Goal: Task Accomplishment & Management: Complete application form

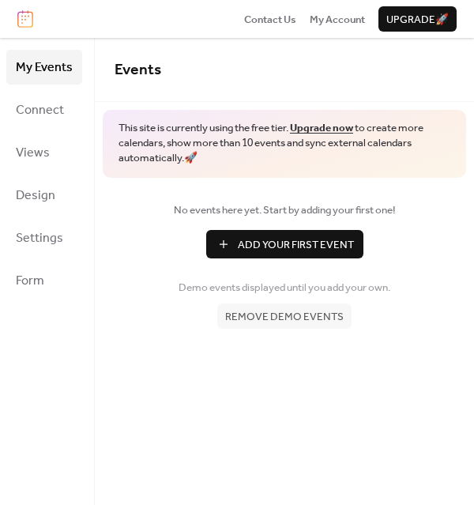
click at [299, 318] on span "Remove demo events" at bounding box center [284, 317] width 119 height 16
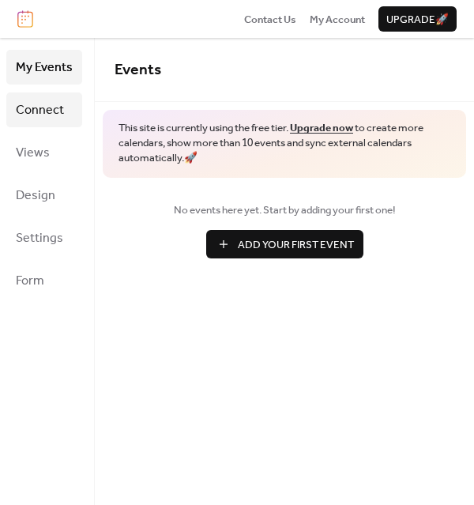
click at [49, 102] on span "Connect" at bounding box center [40, 110] width 48 height 25
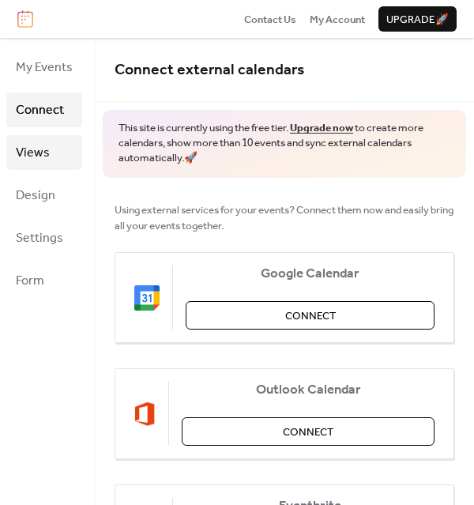
click at [44, 156] on span "Views" at bounding box center [33, 153] width 34 height 25
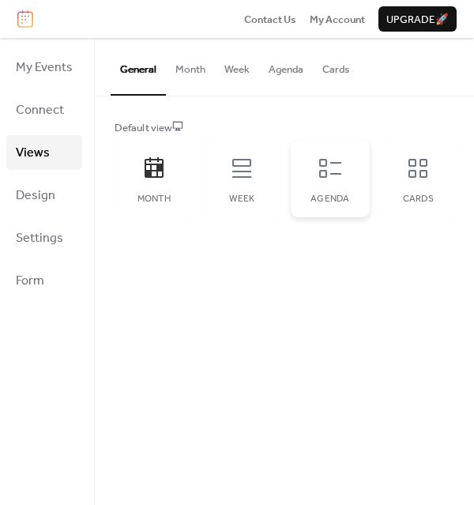
click at [337, 163] on icon at bounding box center [330, 168] width 22 height 19
click at [52, 193] on span "Design" at bounding box center [36, 195] width 40 height 25
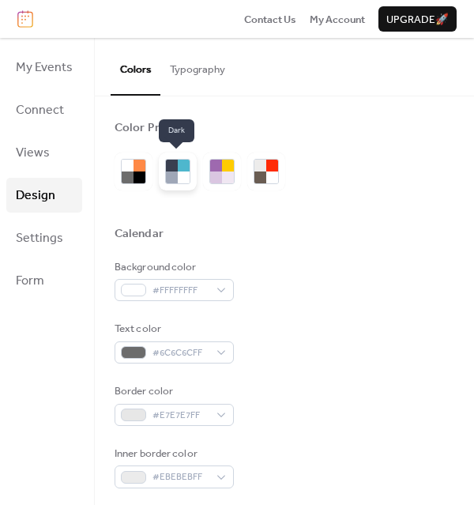
click at [179, 171] on div at bounding box center [184, 177] width 12 height 12
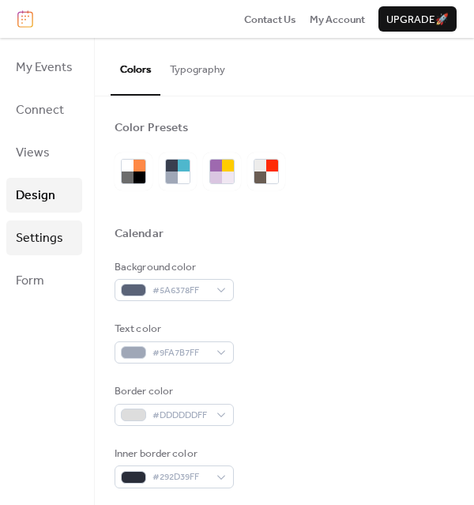
click at [44, 239] on span "Settings" at bounding box center [39, 238] width 47 height 25
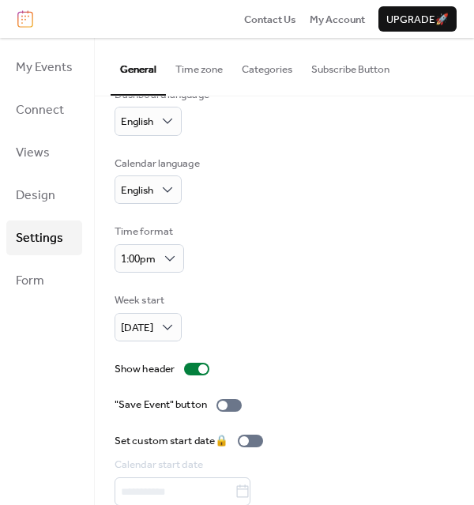
scroll to position [34, 0]
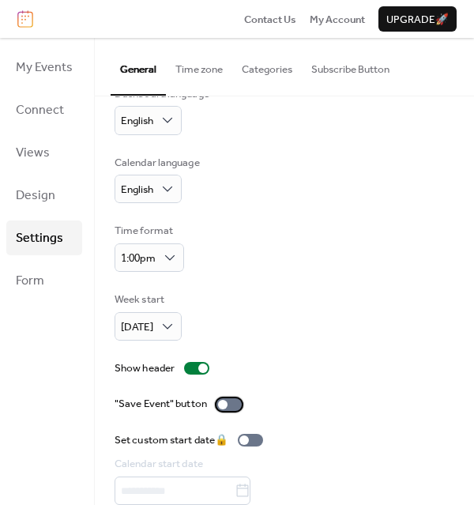
click at [232, 404] on div at bounding box center [229, 404] width 25 height 13
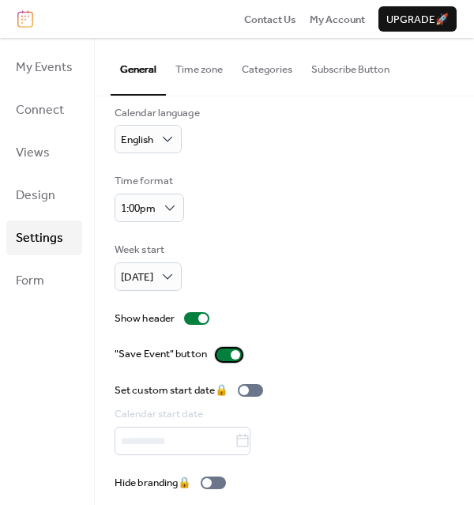
scroll to position [93, 0]
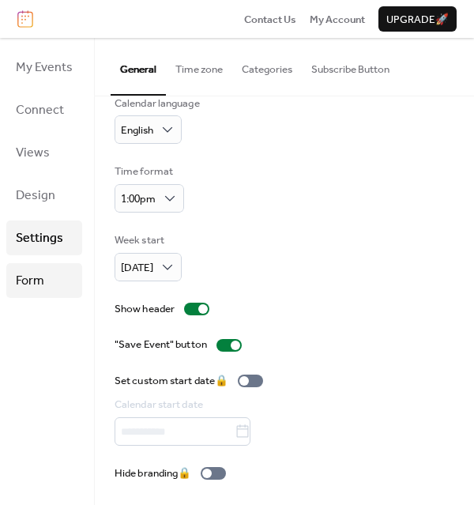
click at [50, 292] on link "Form" at bounding box center [44, 280] width 76 height 35
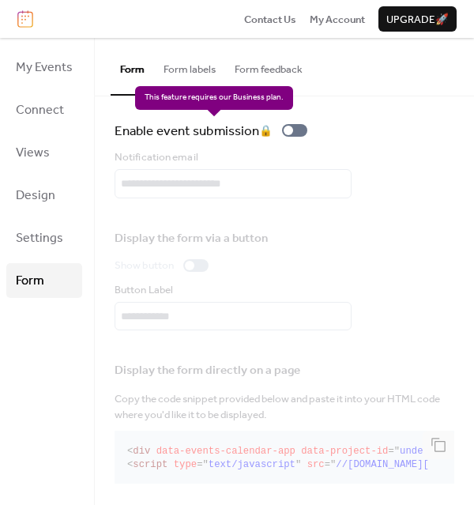
click at [294, 129] on div "Enable event submission 🔒" at bounding box center [214, 130] width 199 height 21
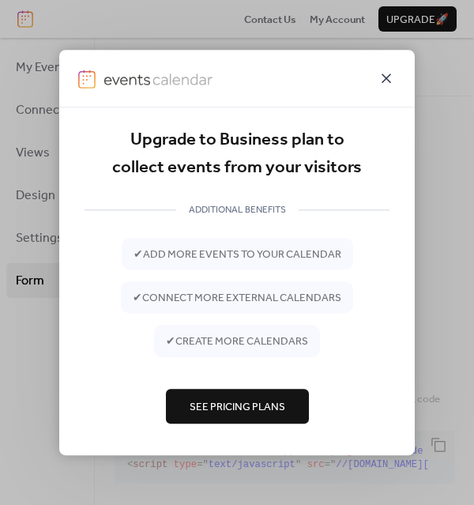
click at [386, 77] on icon at bounding box center [386, 77] width 9 height 9
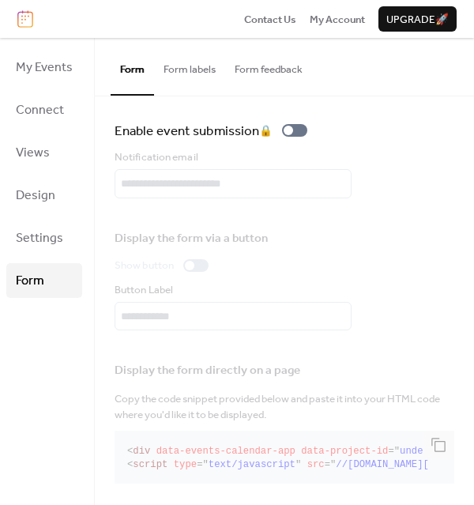
scroll to position [7, 0]
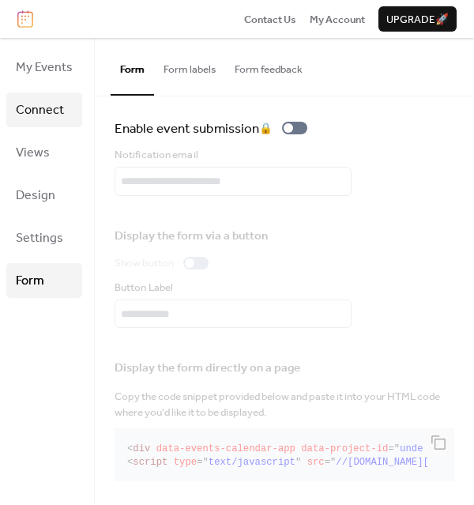
click at [26, 111] on span "Connect" at bounding box center [40, 110] width 48 height 25
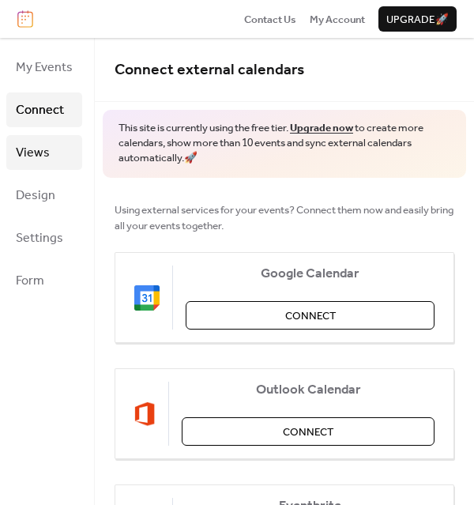
click at [32, 151] on span "Views" at bounding box center [33, 153] width 34 height 25
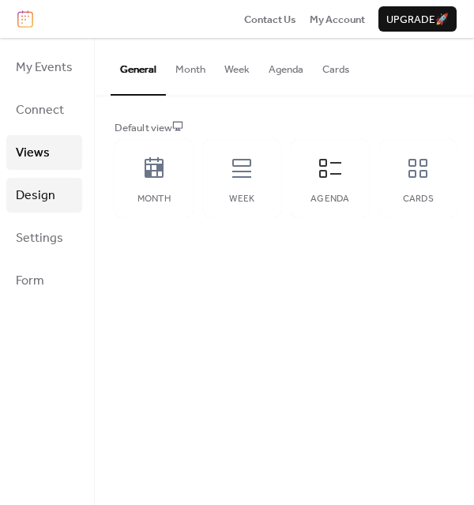
click at [35, 203] on span "Design" at bounding box center [36, 195] width 40 height 25
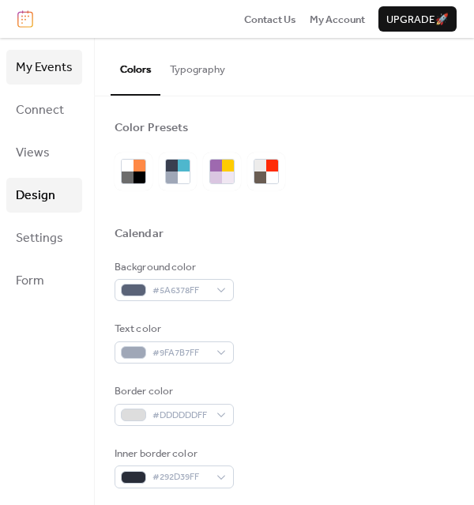
click at [58, 58] on span "My Events" at bounding box center [44, 67] width 57 height 25
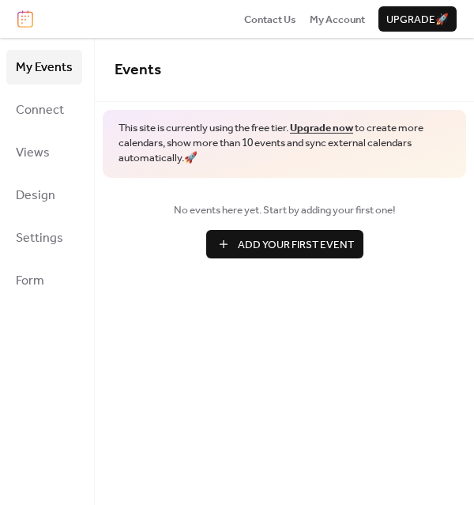
click at [274, 250] on span "Add Your First Event" at bounding box center [296, 245] width 116 height 16
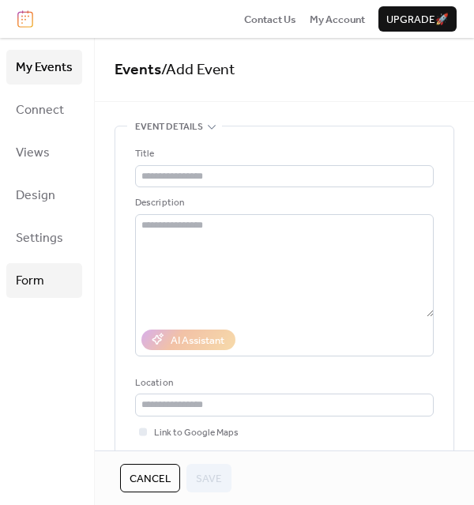
click at [40, 273] on span "Form" at bounding box center [30, 281] width 28 height 25
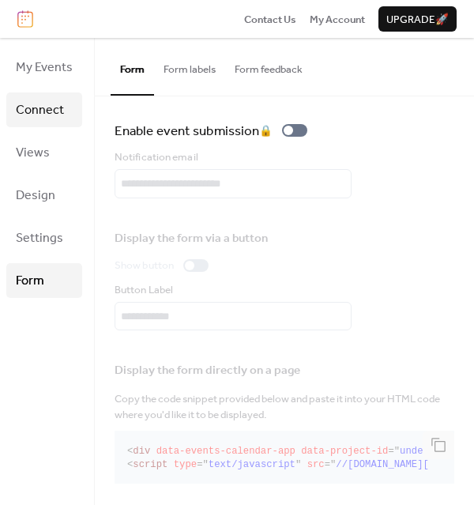
click at [47, 113] on span "Connect" at bounding box center [40, 110] width 48 height 25
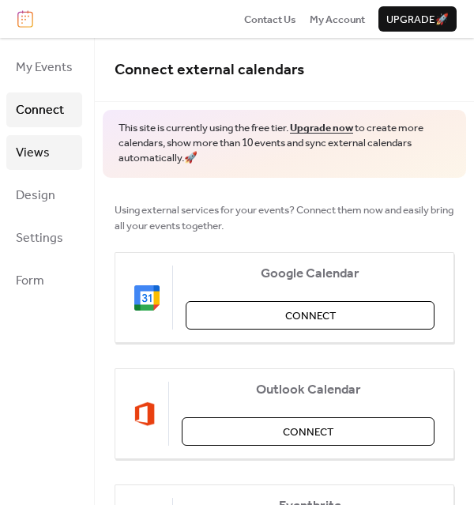
click at [43, 157] on span "Views" at bounding box center [33, 153] width 34 height 25
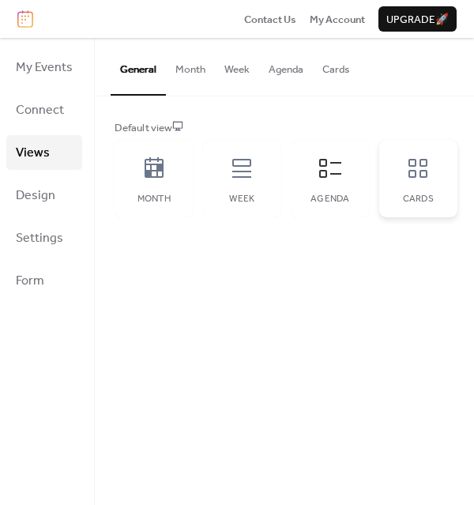
click at [416, 174] on icon at bounding box center [417, 168] width 25 height 25
click at [323, 183] on div "Agenda" at bounding box center [330, 178] width 79 height 77
click at [34, 109] on span "Connect" at bounding box center [40, 110] width 48 height 25
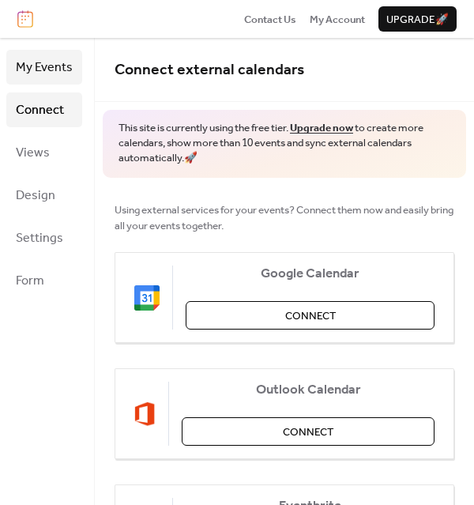
click at [36, 62] on span "My Events" at bounding box center [44, 67] width 57 height 25
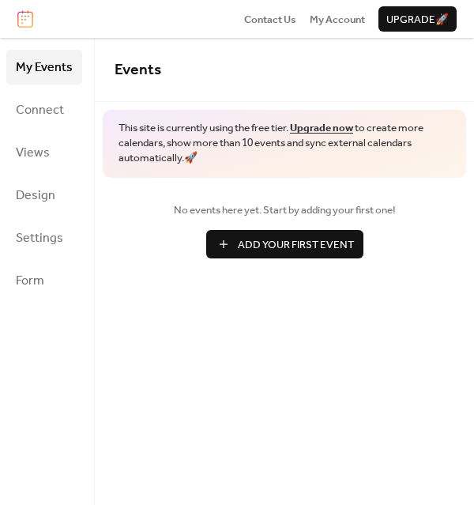
click at [277, 243] on span "Add Your First Event" at bounding box center [296, 245] width 116 height 16
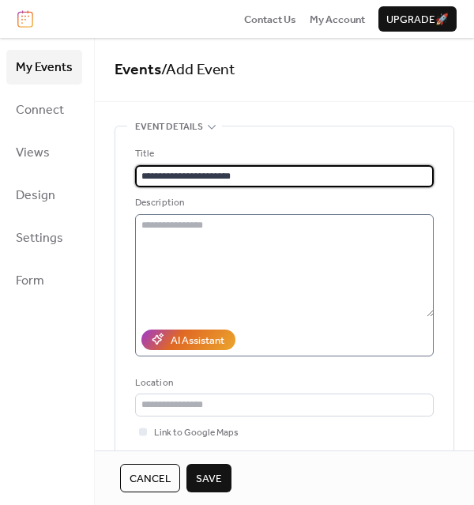
type input "**********"
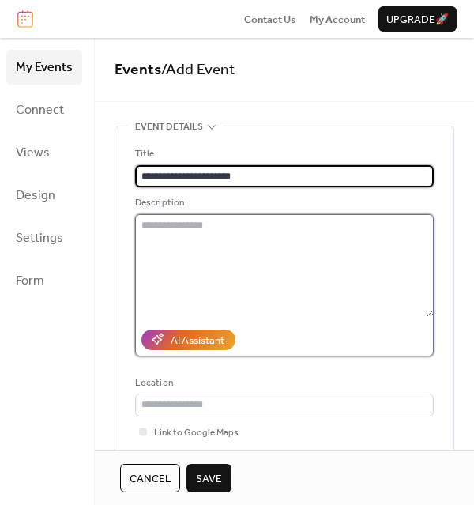
click at [178, 225] on textarea at bounding box center [284, 265] width 299 height 103
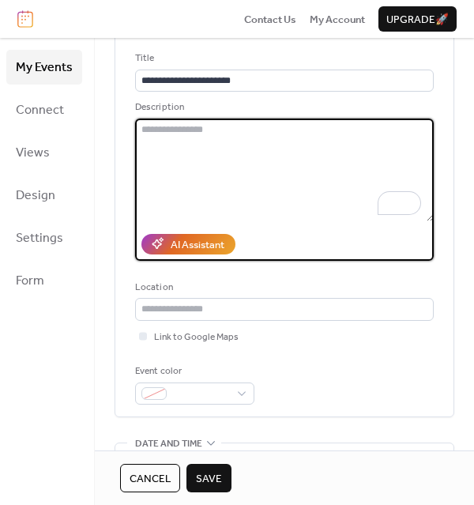
scroll to position [114, 0]
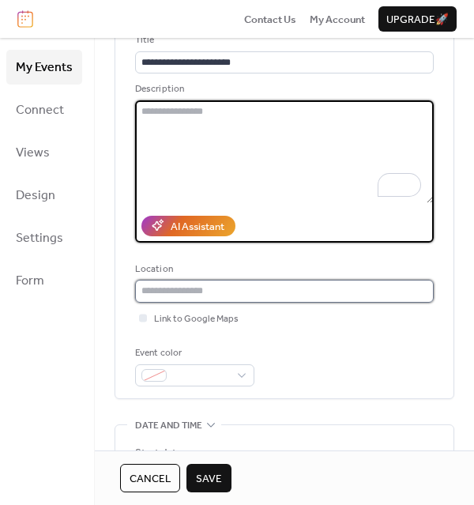
click at [207, 292] on input "text" at bounding box center [284, 291] width 299 height 22
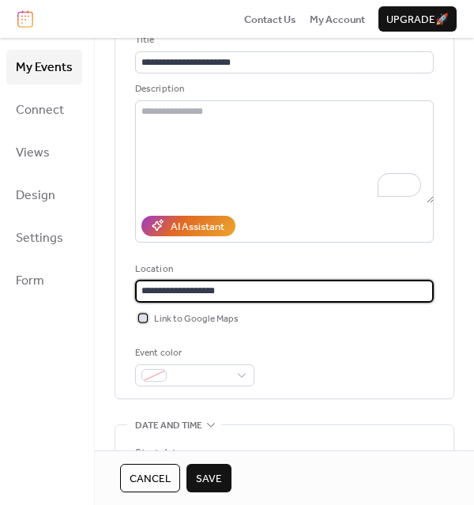
click at [141, 314] on div at bounding box center [143, 318] width 8 height 8
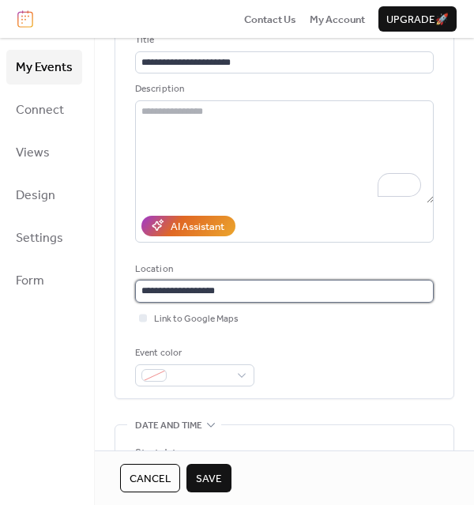
click at [232, 288] on input "**********" at bounding box center [284, 291] width 299 height 22
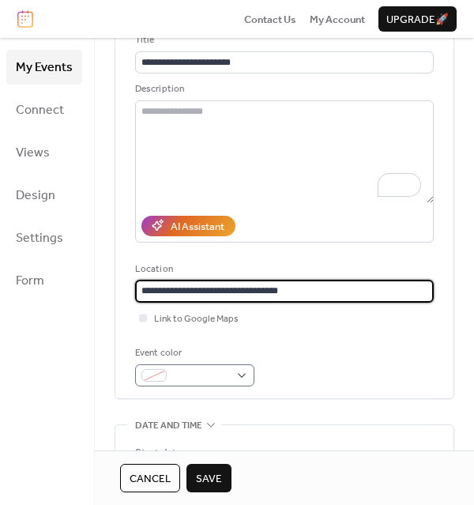
type input "**********"
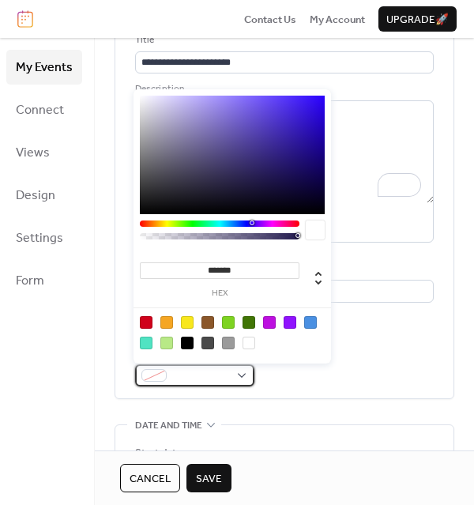
click at [217, 369] on span at bounding box center [201, 376] width 56 height 16
click at [149, 322] on div at bounding box center [146, 322] width 13 height 13
type input "*******"
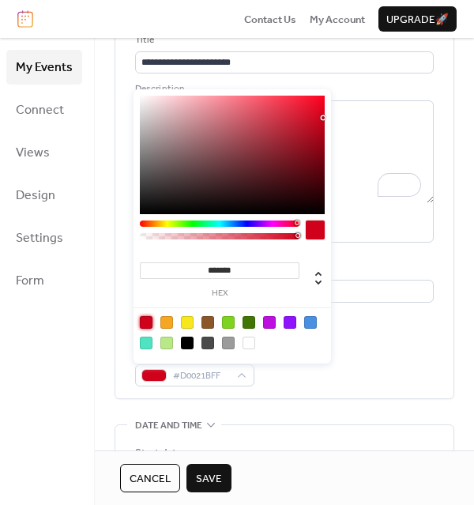
click at [430, 339] on div "**********" at bounding box center [284, 206] width 338 height 386
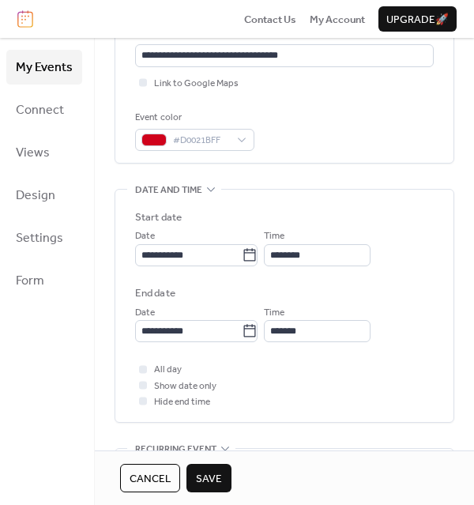
scroll to position [370, 0]
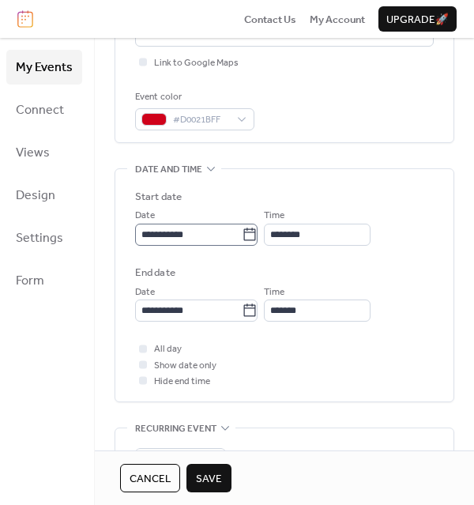
click at [256, 232] on icon at bounding box center [250, 234] width 12 height 13
click at [242, 232] on input "**********" at bounding box center [188, 235] width 107 height 22
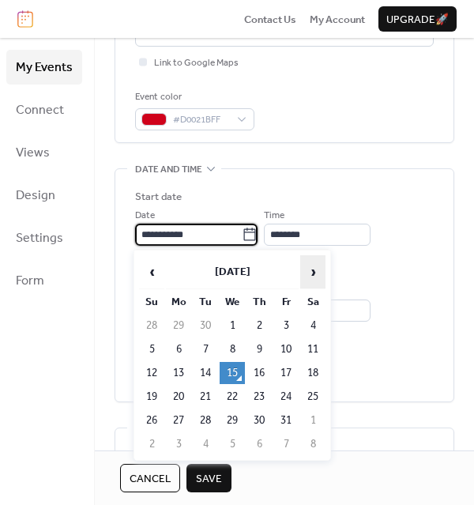
click at [311, 271] on span "›" at bounding box center [313, 272] width 24 height 32
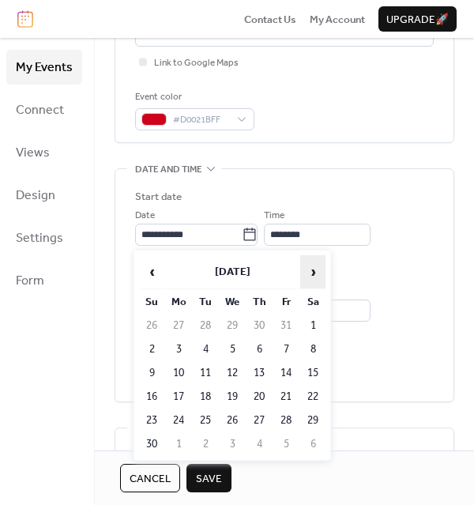
click at [311, 271] on span "›" at bounding box center [313, 272] width 24 height 32
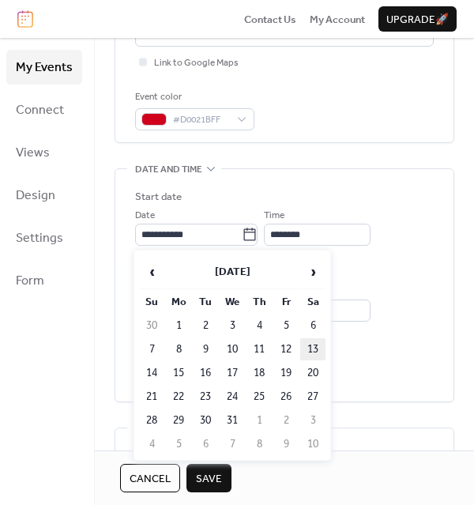
click at [312, 345] on td "13" at bounding box center [312, 349] width 25 height 22
type input "**********"
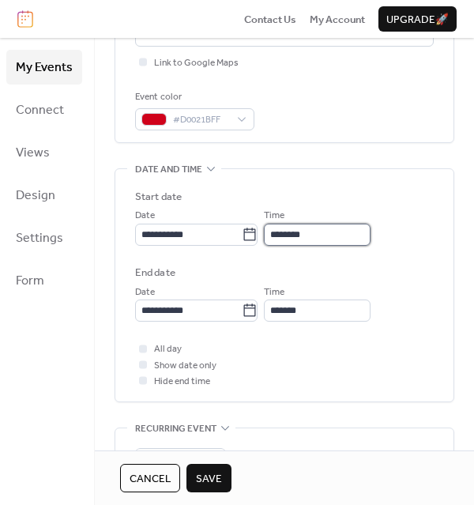
click at [299, 236] on input "********" at bounding box center [317, 235] width 107 height 22
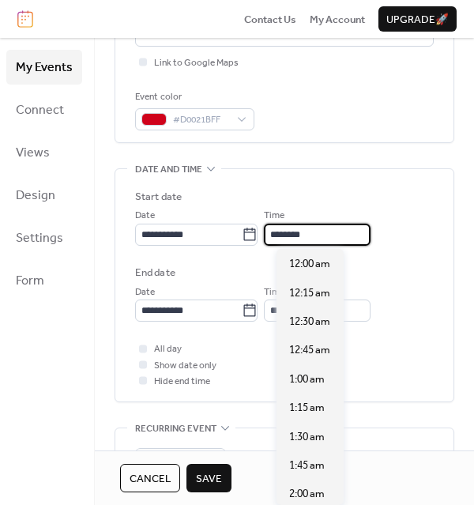
click at [299, 236] on input "********" at bounding box center [317, 235] width 107 height 22
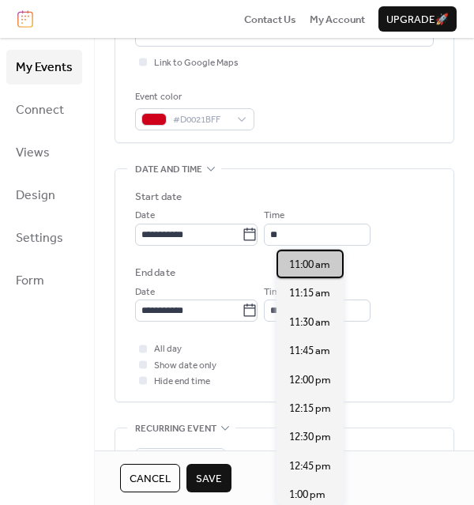
click at [317, 262] on span "11:00 am" at bounding box center [309, 265] width 41 height 16
type input "********"
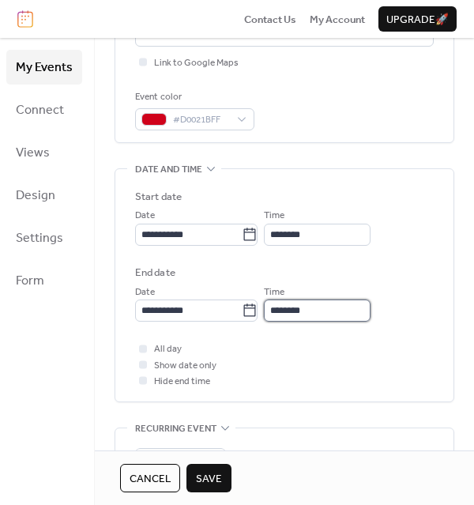
click at [311, 314] on input "********" at bounding box center [317, 310] width 107 height 22
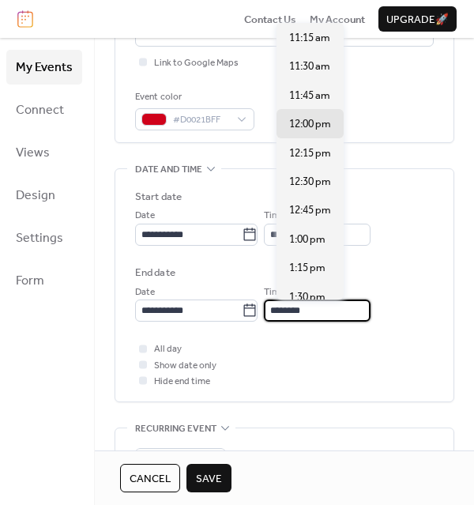
click at [311, 314] on input "********" at bounding box center [317, 310] width 107 height 22
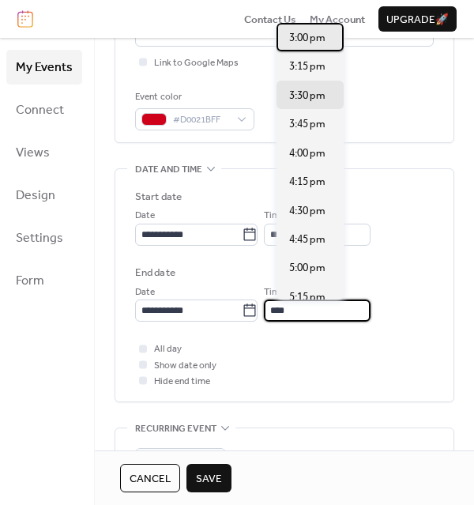
click at [310, 37] on span "3:00 pm" at bounding box center [307, 38] width 36 height 16
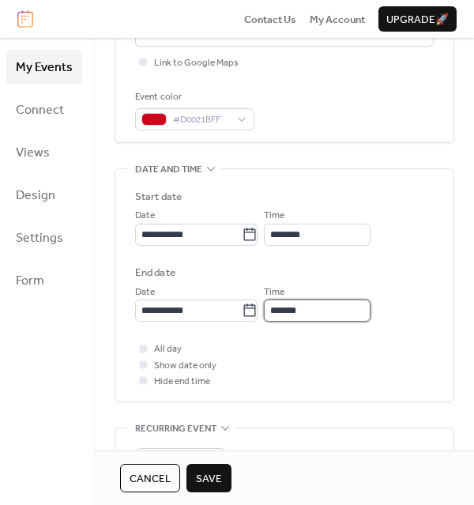
click at [293, 314] on input "*******" at bounding box center [317, 310] width 107 height 22
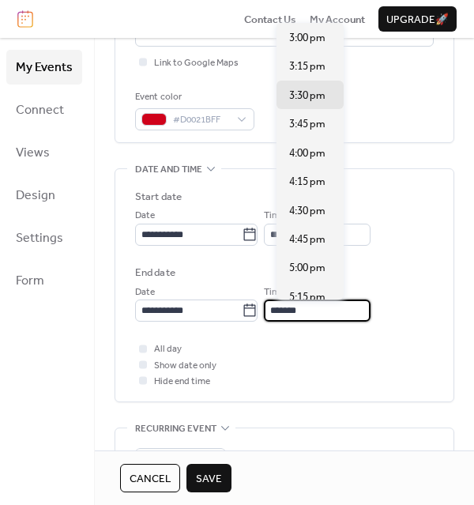
type input "*******"
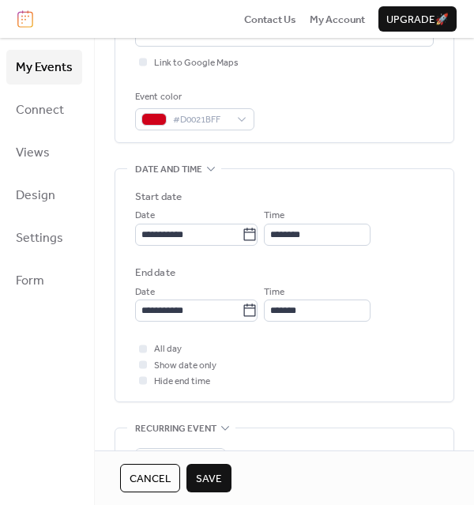
click at [301, 360] on div "All day Show date only Hide end time" at bounding box center [284, 365] width 299 height 48
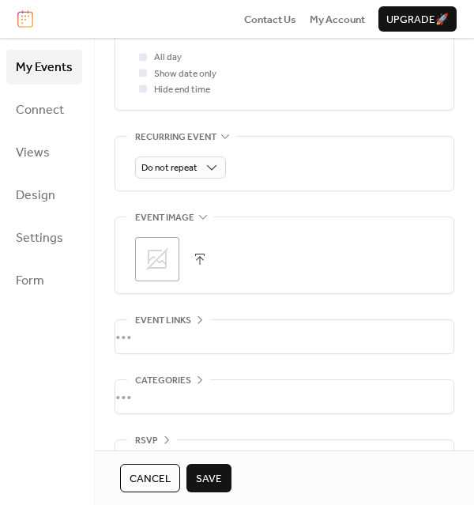
scroll to position [701, 0]
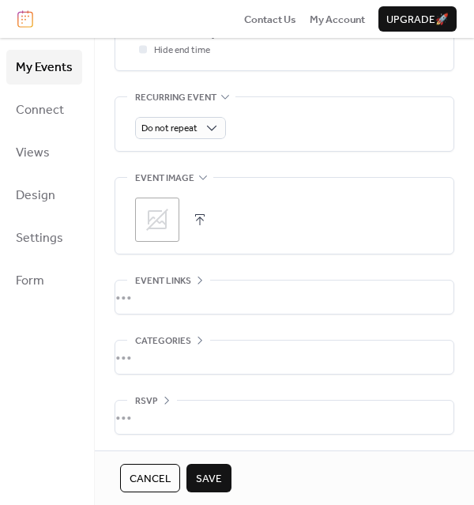
click at [154, 222] on icon at bounding box center [157, 219] width 25 height 25
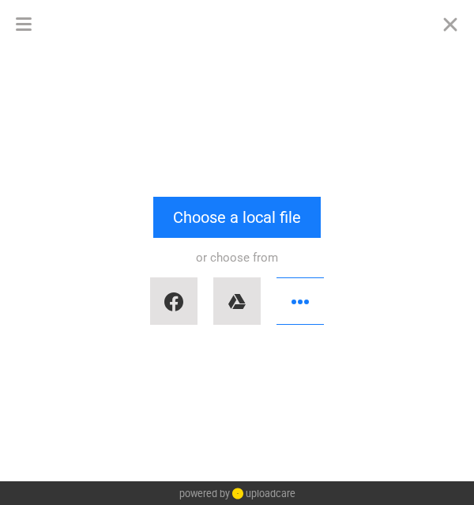
scroll to position [0, 0]
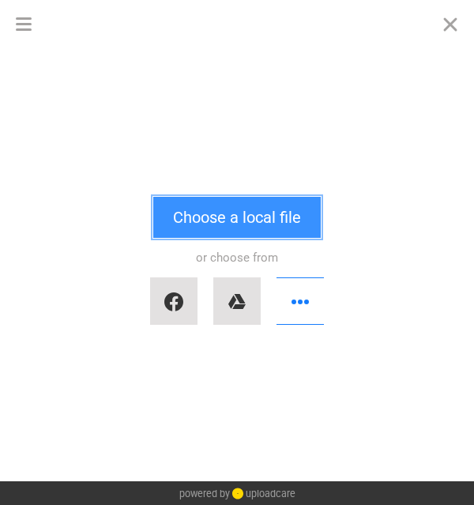
click at [260, 217] on button "Choose a local file" at bounding box center [237, 217] width 168 height 41
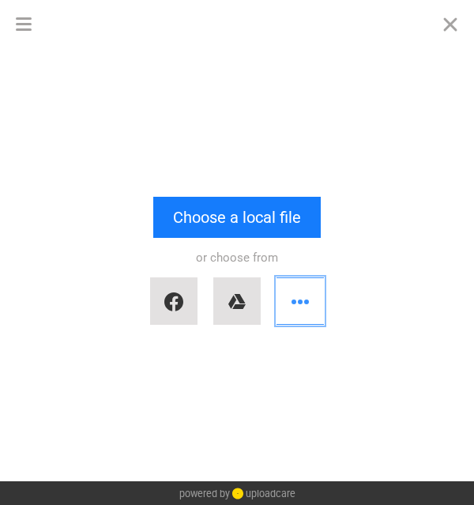
click at [296, 296] on button "button" at bounding box center [300, 300] width 47 height 47
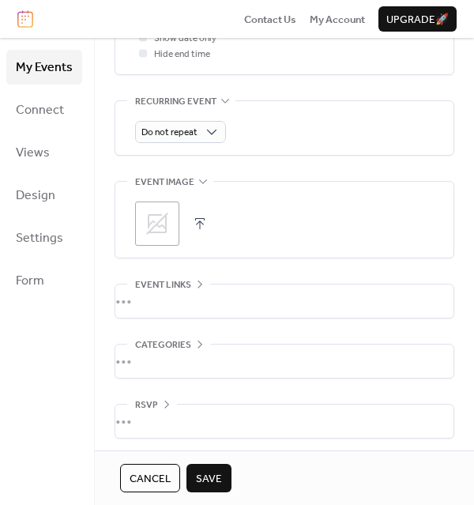
scroll to position [701, 0]
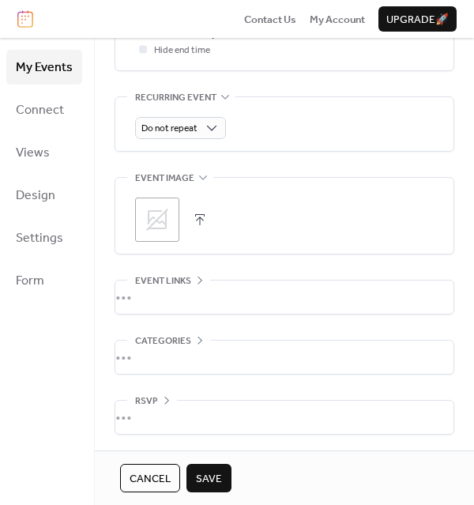
click at [160, 356] on div "•••" at bounding box center [284, 357] width 338 height 33
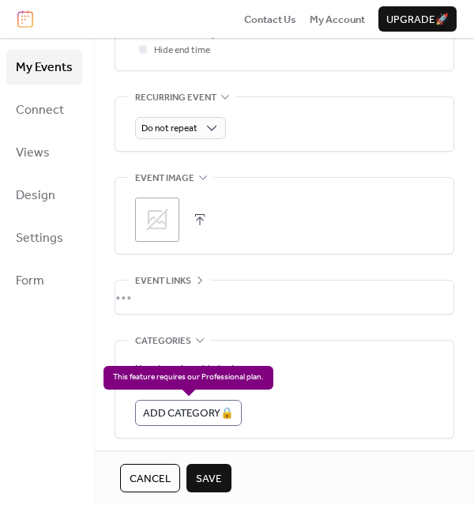
click at [182, 415] on div "Add Category 🔒" at bounding box center [188, 412] width 107 height 25
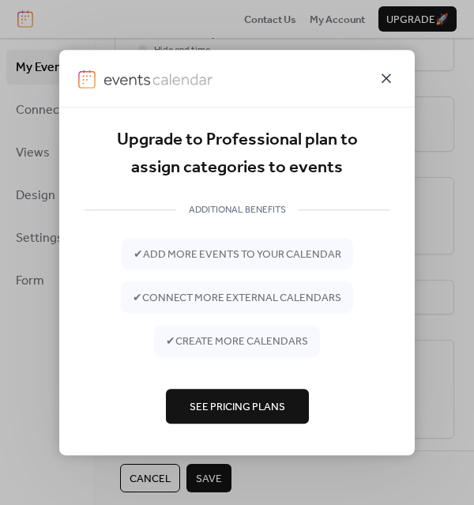
click at [386, 80] on icon at bounding box center [386, 78] width 19 height 19
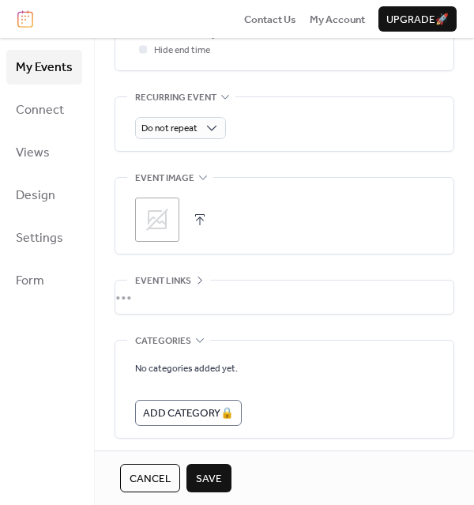
scroll to position [765, 0]
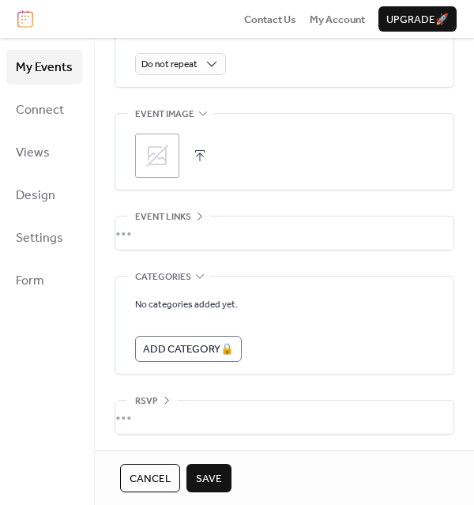
click at [170, 417] on div "•••" at bounding box center [284, 417] width 338 height 33
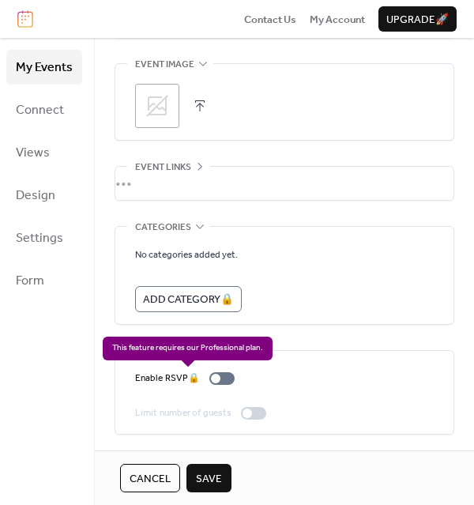
click at [217, 378] on div "Enable RSVP 🔒" at bounding box center [188, 379] width 106 height 16
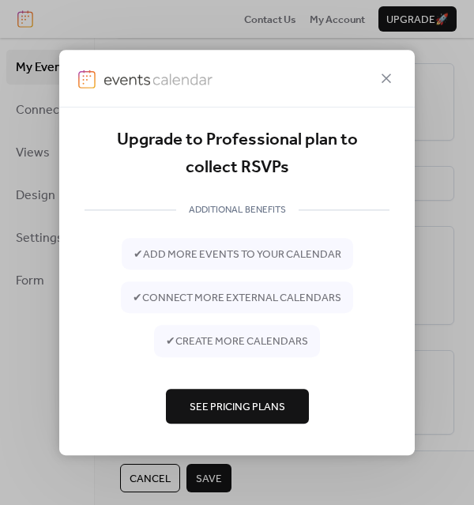
click at [237, 399] on span "See Pricing Plans" at bounding box center [238, 407] width 96 height 16
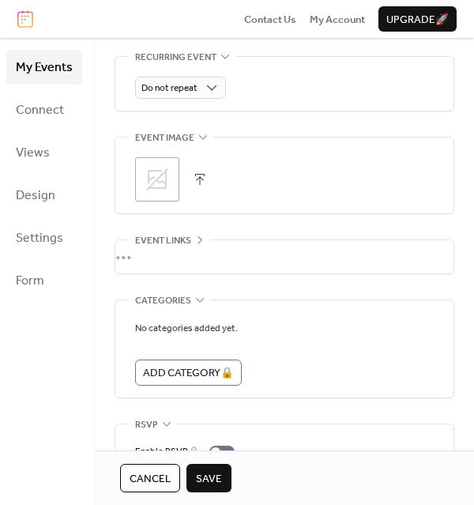
scroll to position [735, 0]
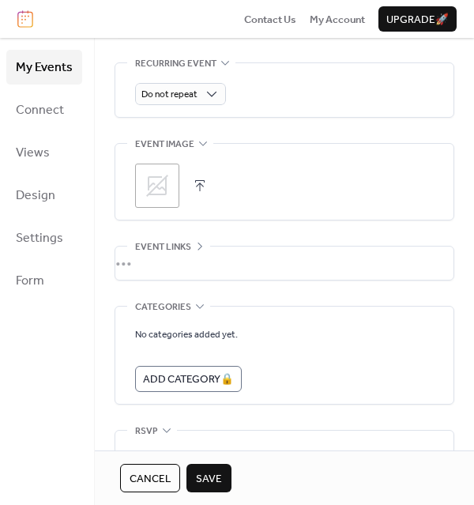
click at [166, 181] on icon at bounding box center [157, 185] width 25 height 25
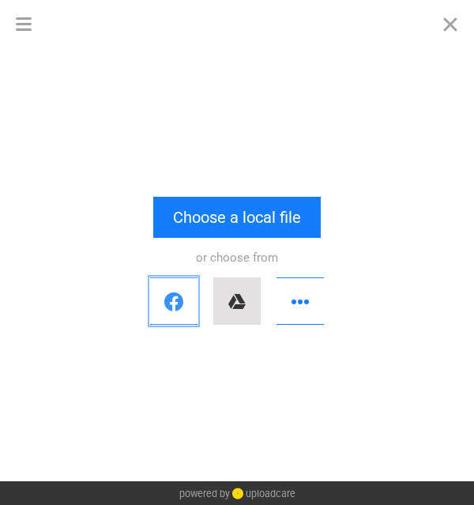
click at [179, 307] on button "button" at bounding box center [173, 300] width 47 height 47
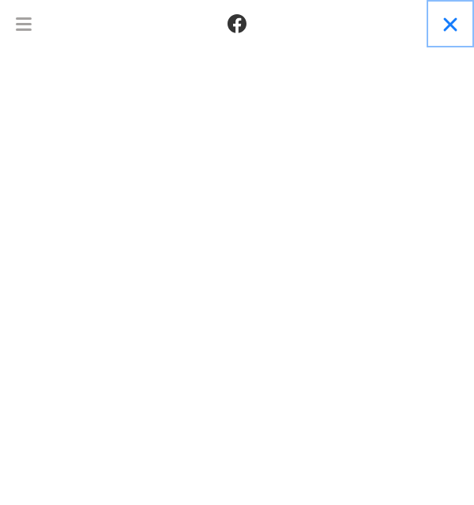
click at [452, 27] on button "Close" at bounding box center [450, 23] width 47 height 47
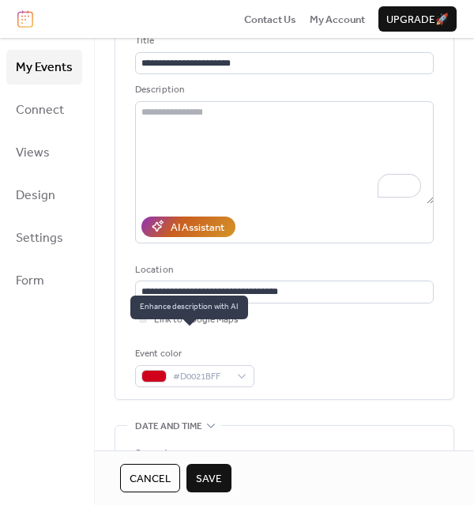
scroll to position [115, 0]
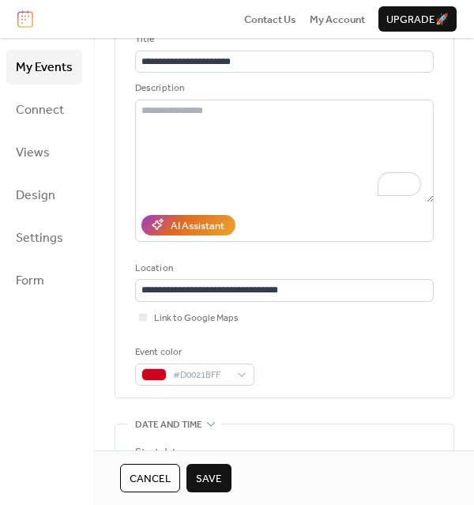
click at [209, 475] on span "Save" at bounding box center [209, 479] width 26 height 16
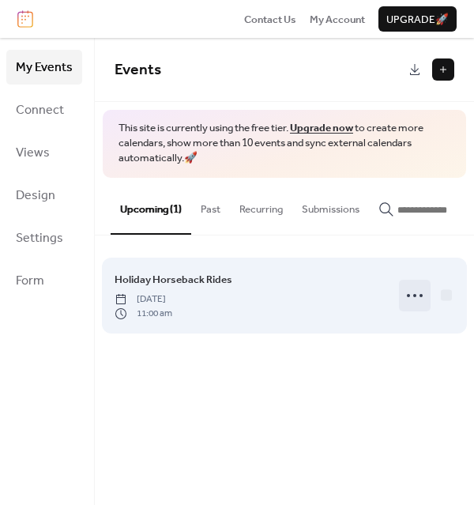
click at [414, 297] on circle at bounding box center [414, 295] width 3 height 3
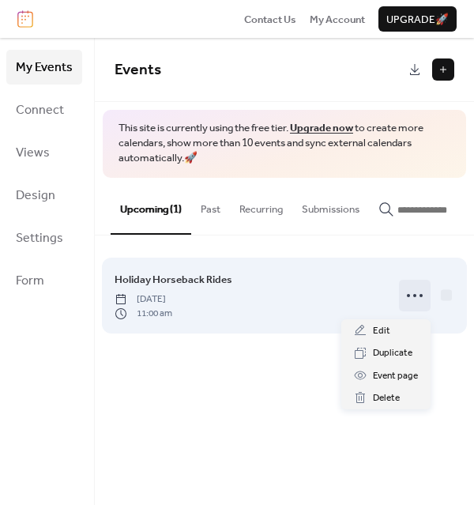
click at [414, 297] on circle at bounding box center [414, 295] width 3 height 3
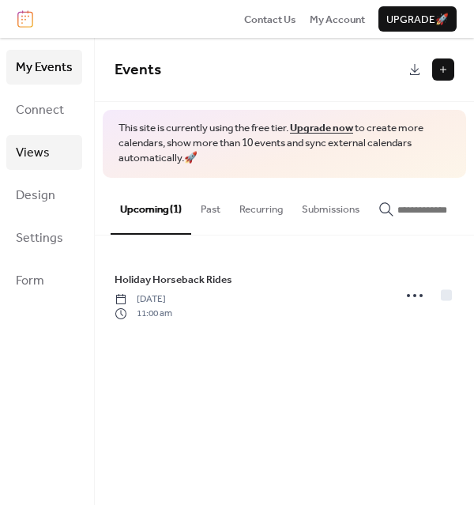
click at [33, 152] on span "Views" at bounding box center [33, 153] width 34 height 25
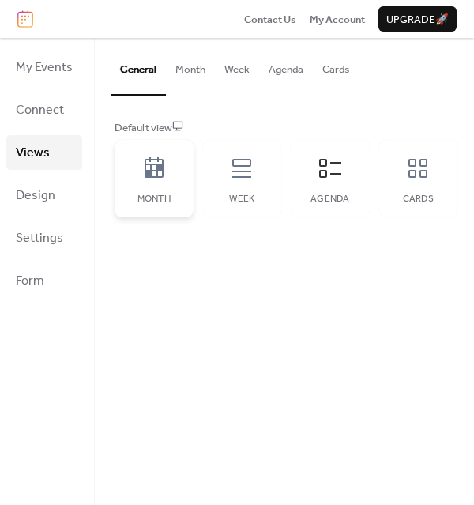
click at [133, 186] on div "Month" at bounding box center [154, 178] width 79 height 77
click at [419, 166] on icon at bounding box center [418, 168] width 19 height 19
click at [331, 171] on icon at bounding box center [330, 168] width 25 height 25
click at [189, 70] on button "Month" at bounding box center [190, 65] width 49 height 55
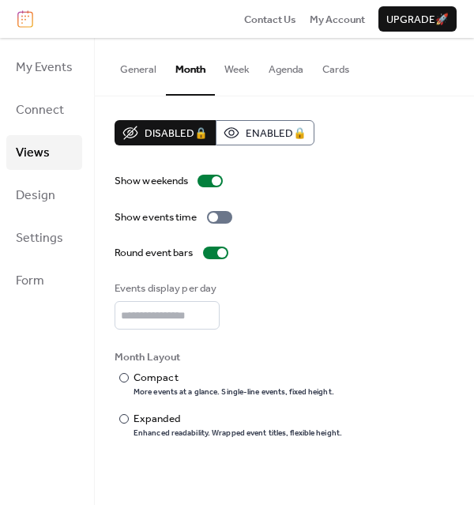
click at [284, 72] on button "Agenda" at bounding box center [286, 65] width 54 height 55
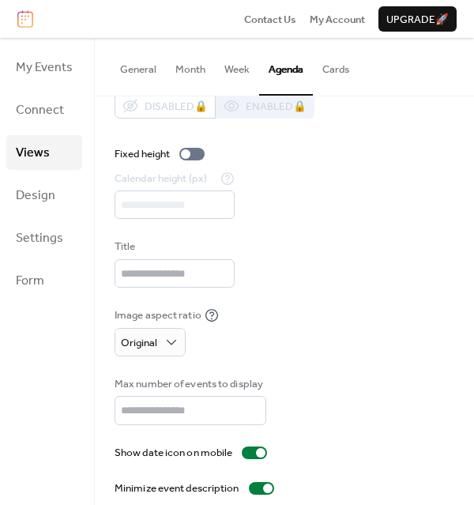
scroll to position [42, 0]
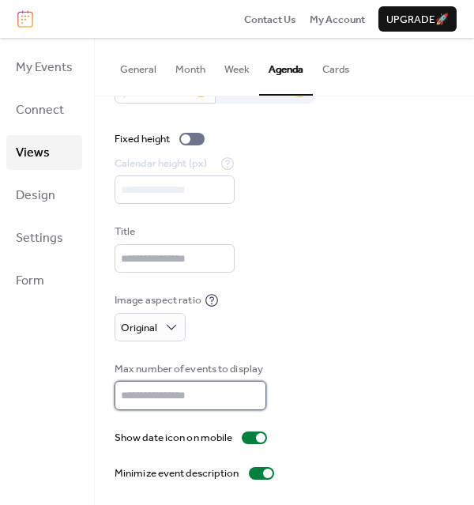
click at [183, 401] on input "**" at bounding box center [191, 395] width 152 height 28
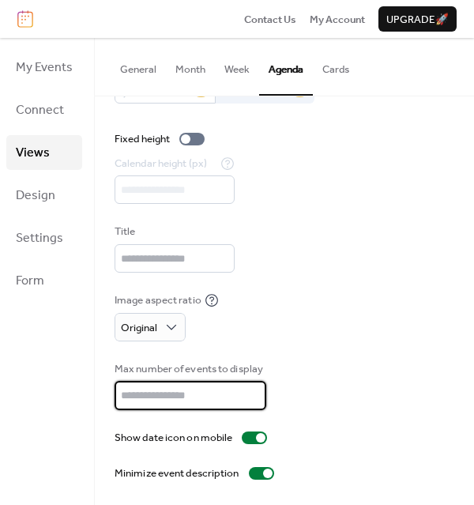
click at [183, 401] on input "**" at bounding box center [191, 395] width 152 height 28
type input "*"
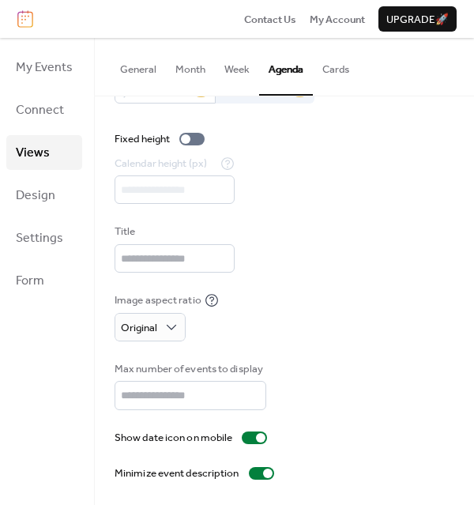
click at [344, 268] on div "Title" at bounding box center [285, 248] width 340 height 49
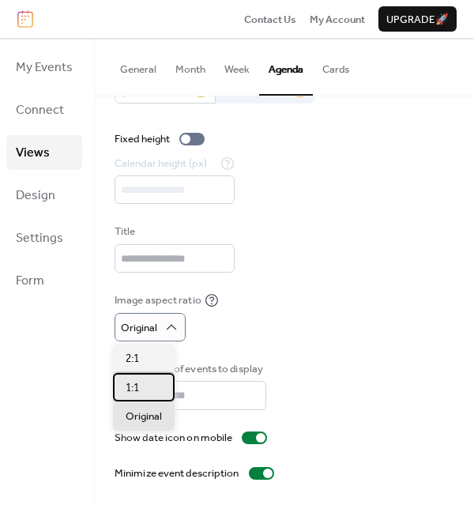
click at [146, 378] on div "1:1" at bounding box center [144, 387] width 62 height 28
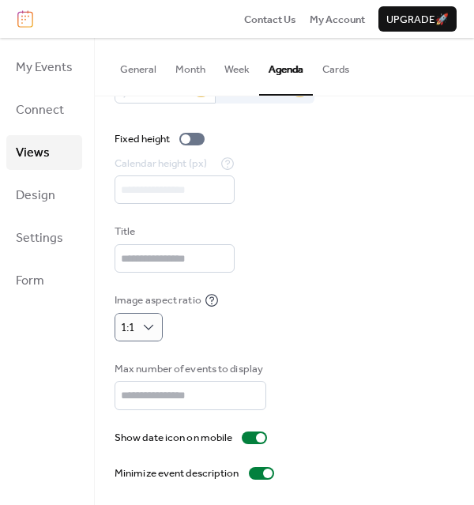
click at [406, 251] on div "Title" at bounding box center [285, 248] width 340 height 49
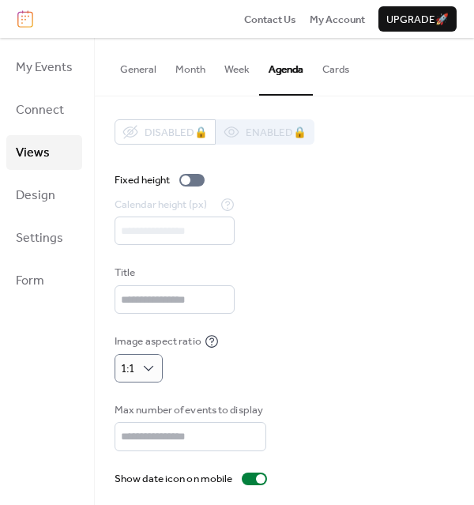
scroll to position [0, 0]
click at [337, 75] on button "Cards" at bounding box center [336, 65] width 46 height 55
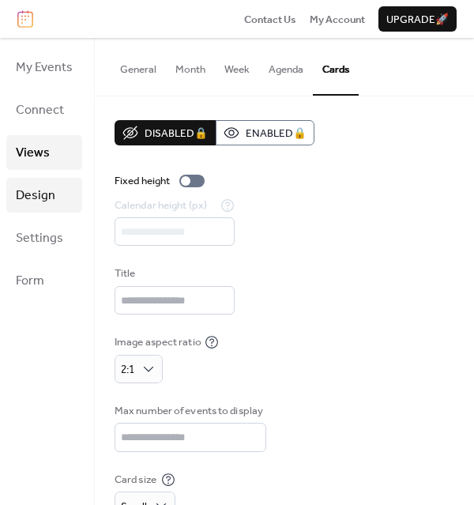
click at [41, 203] on span "Design" at bounding box center [36, 195] width 40 height 25
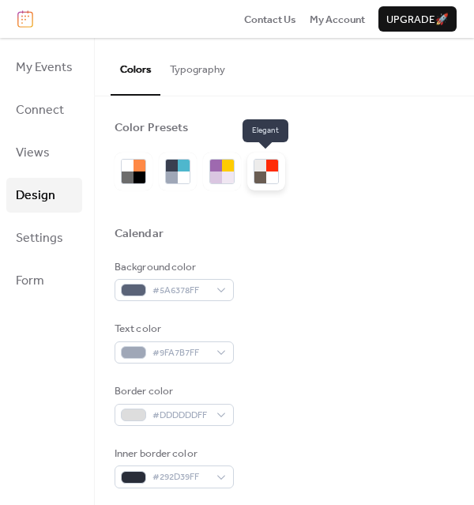
click at [272, 171] on div at bounding box center [272, 166] width 12 height 12
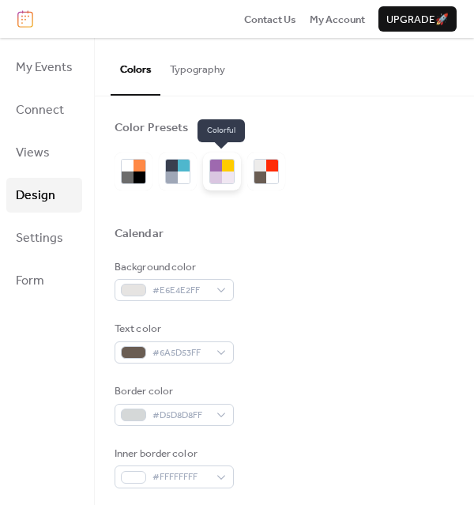
click at [222, 173] on div at bounding box center [228, 177] width 12 height 12
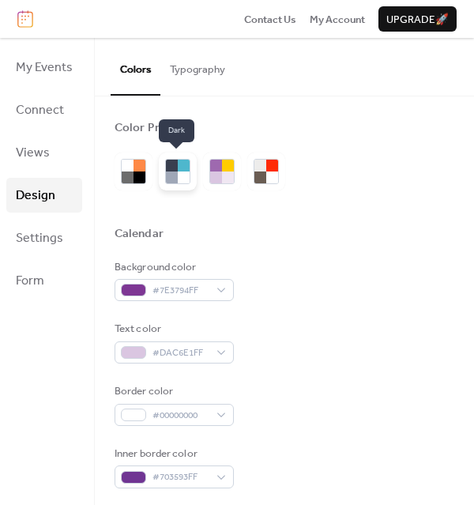
click at [175, 172] on div at bounding box center [172, 177] width 12 height 12
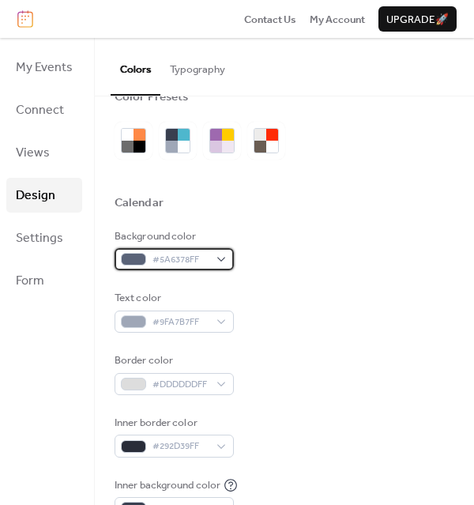
click at [221, 257] on div "#5A6378FF" at bounding box center [174, 259] width 119 height 22
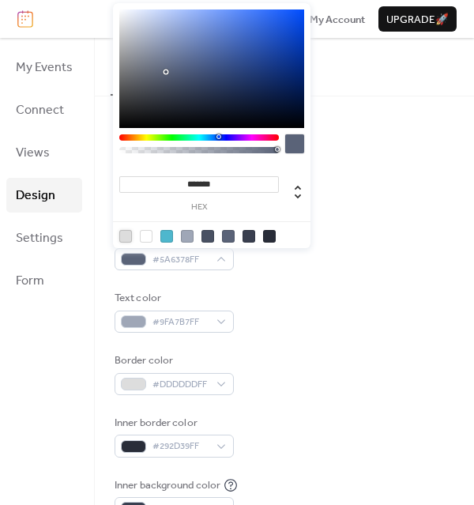
click at [128, 234] on div at bounding box center [125, 236] width 13 height 13
click at [150, 235] on div at bounding box center [146, 236] width 13 height 13
click at [119, 235] on div at bounding box center [125, 236] width 13 height 13
type input "*******"
click at [340, 334] on div "Background color #DDDDDDFF Text color #9FA7B7FF Border color #DDDDDDFF Inner bo…" at bounding box center [285, 405] width 340 height 354
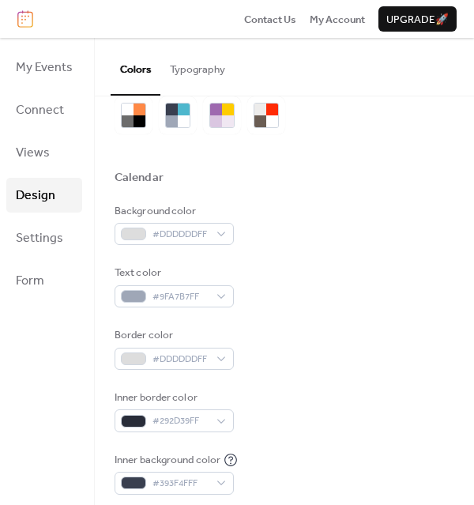
scroll to position [62, 0]
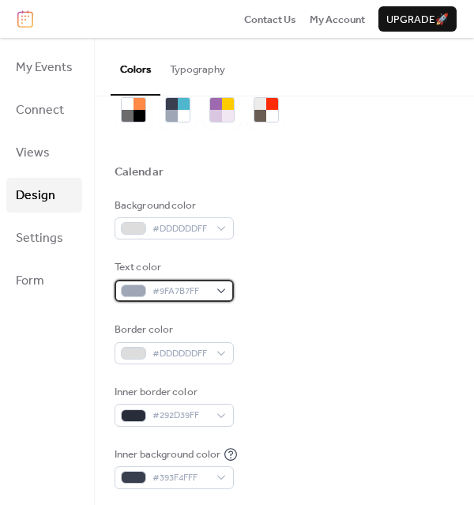
click at [217, 286] on div "#9FA7B7FF" at bounding box center [174, 291] width 119 height 22
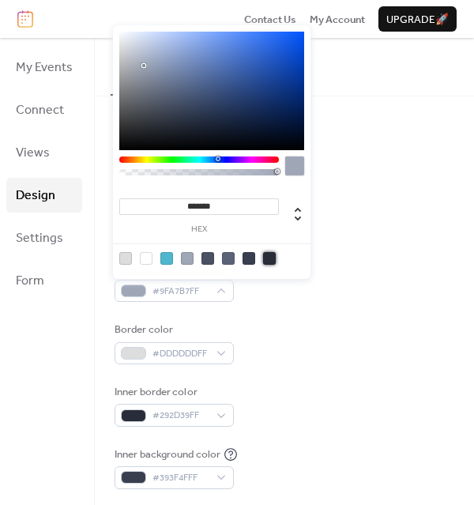
click at [270, 258] on div at bounding box center [269, 258] width 13 height 13
type input "*******"
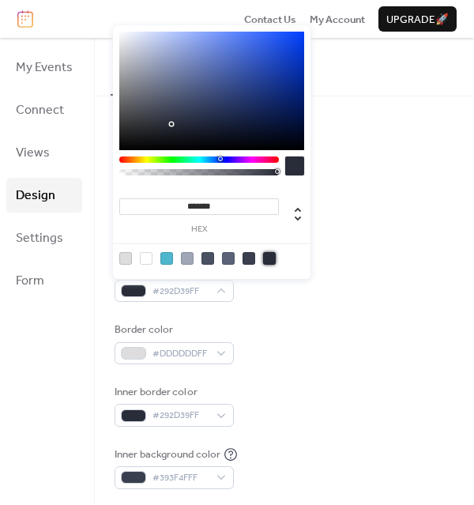
click at [282, 343] on div "Border color #DDDDDDFF" at bounding box center [285, 343] width 340 height 43
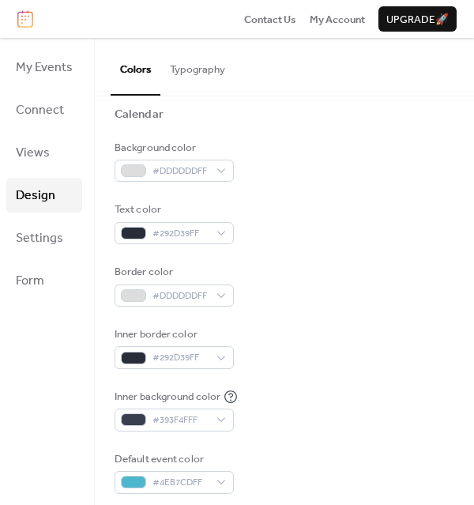
scroll to position [120, 0]
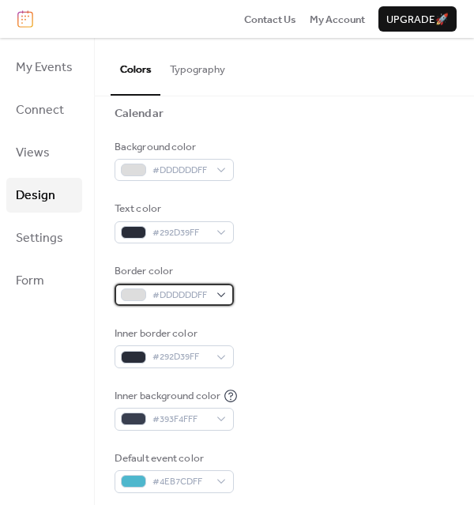
click at [217, 290] on div "#DDDDDDFF" at bounding box center [174, 295] width 119 height 22
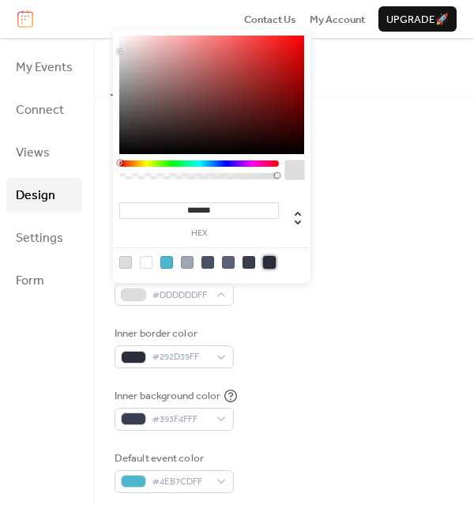
click at [270, 262] on div at bounding box center [269, 262] width 13 height 13
type input "*******"
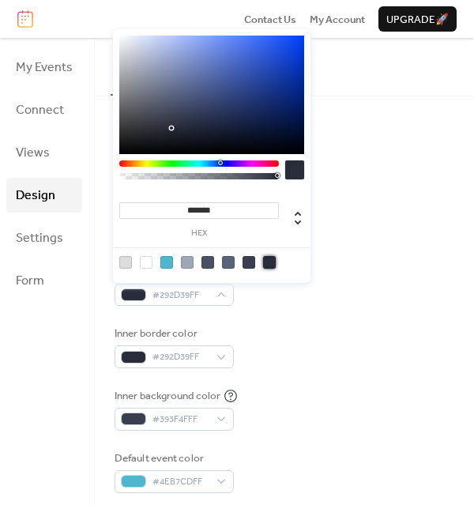
click at [291, 340] on div "Inner border color #292D39FF" at bounding box center [285, 347] width 340 height 43
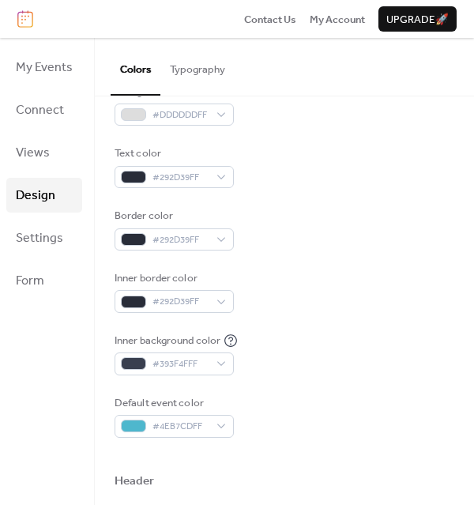
scroll to position [178, 0]
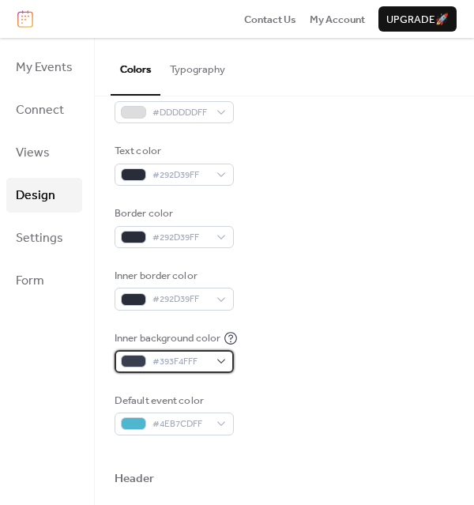
click at [222, 363] on div "#393F4FFF" at bounding box center [174, 361] width 119 height 22
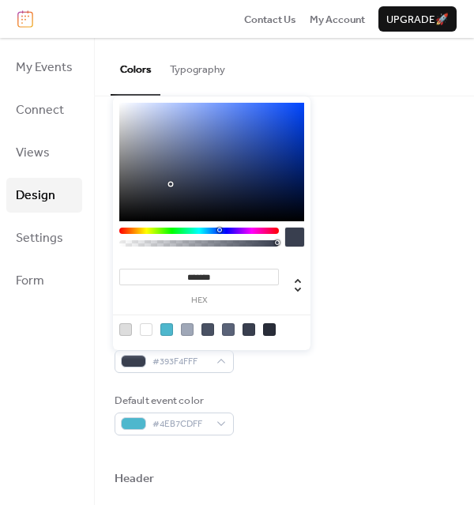
click at [166, 328] on div at bounding box center [166, 329] width 13 height 13
type input "*******"
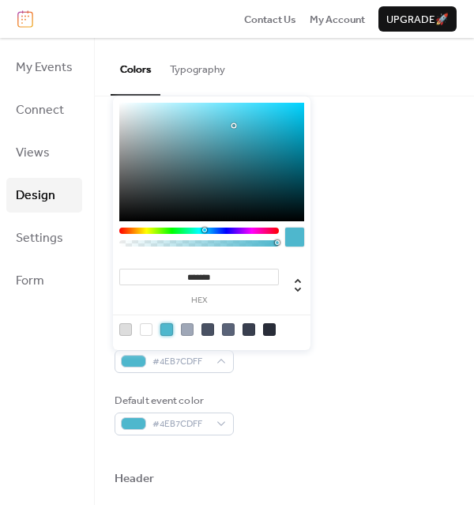
click at [360, 263] on div "Background color #DDDDDDFF Text color #292D39FF Border color #292D39FF Inner bo…" at bounding box center [285, 258] width 340 height 354
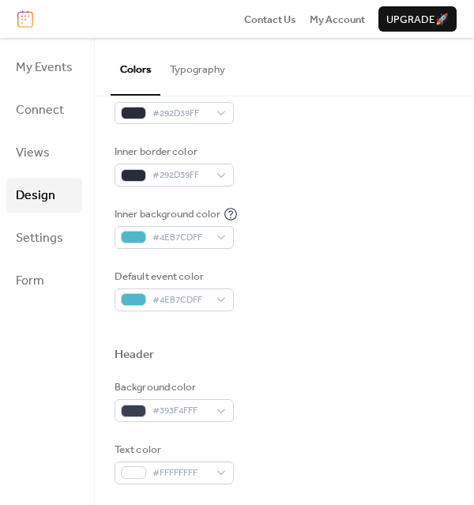
scroll to position [319, 0]
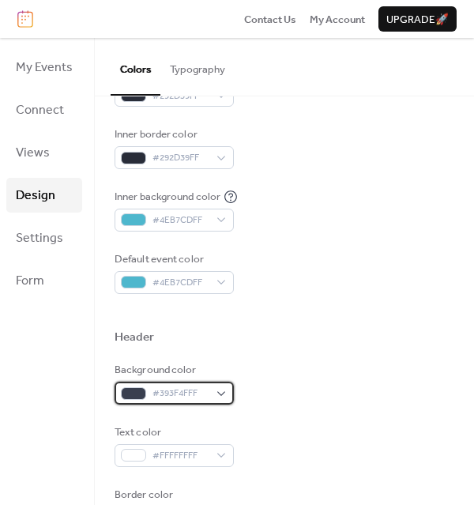
click at [218, 394] on div "#393F4FFF" at bounding box center [174, 393] width 119 height 22
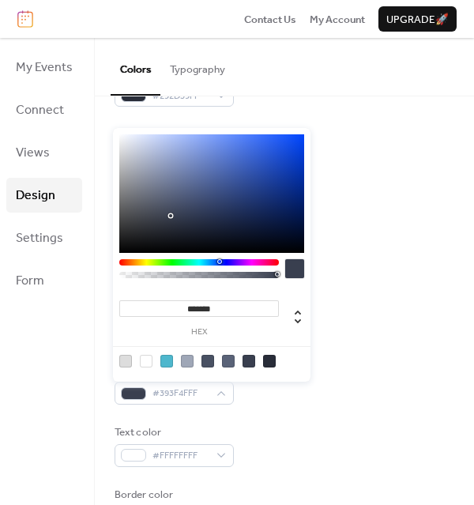
click at [163, 361] on div at bounding box center [166, 361] width 13 height 13
type input "*******"
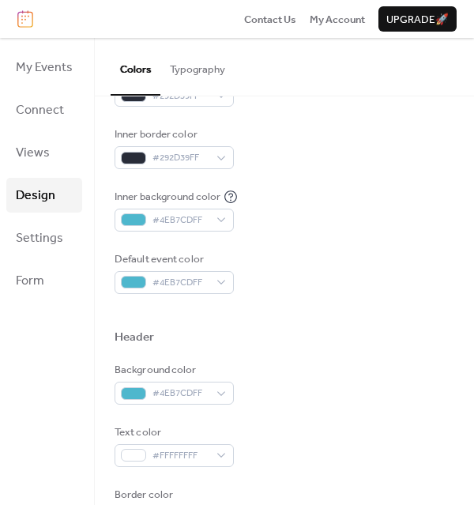
click at [377, 247] on div "Background color #DDDDDDFF Text color #292D39FF Border color #292D39FF Inner bo…" at bounding box center [285, 117] width 340 height 354
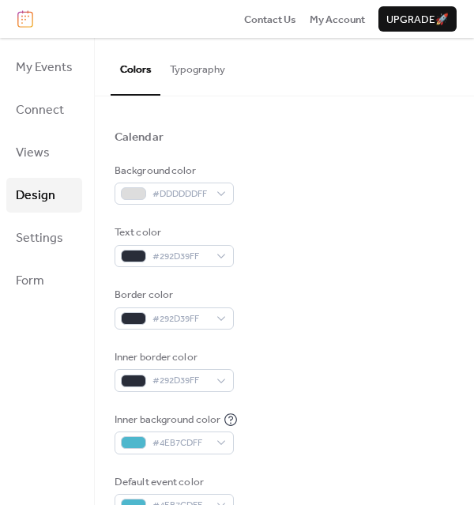
scroll to position [0, 0]
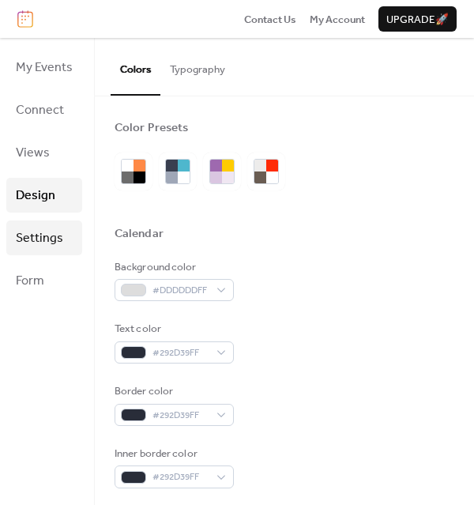
click at [28, 244] on span "Settings" at bounding box center [39, 238] width 47 height 25
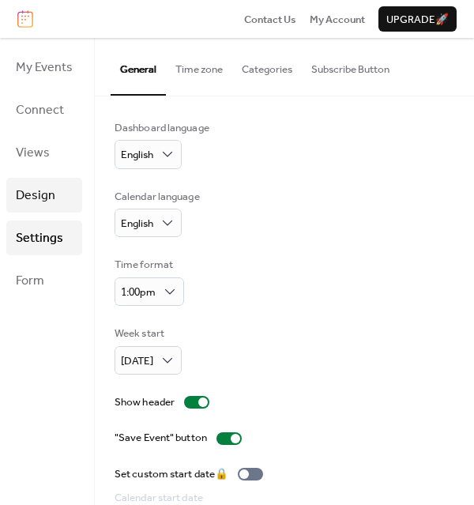
click at [17, 196] on span "Design" at bounding box center [36, 195] width 40 height 25
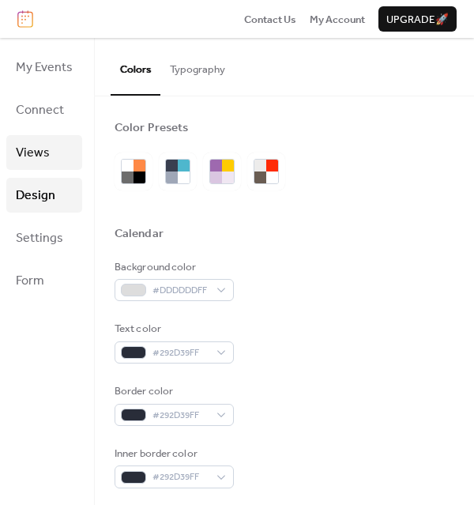
click at [42, 160] on span "Views" at bounding box center [33, 153] width 34 height 25
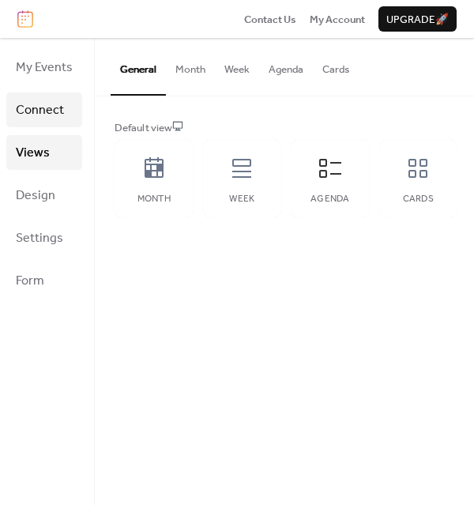
click at [41, 104] on span "Connect" at bounding box center [40, 110] width 48 height 25
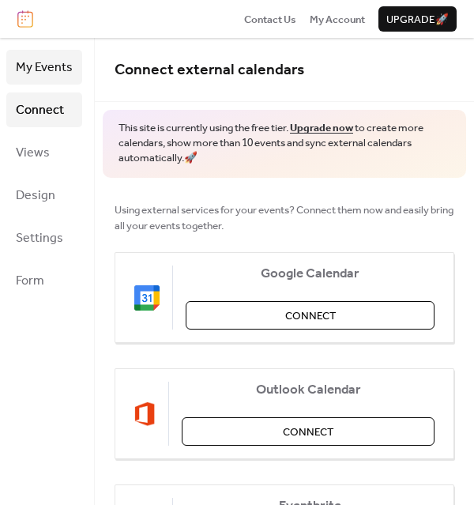
click at [41, 70] on span "My Events" at bounding box center [44, 67] width 57 height 25
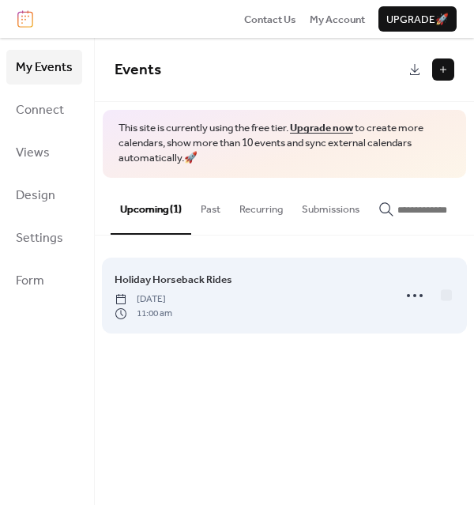
click at [302, 309] on div "Holiday Horseback Rides Saturday, December 13, 2025 11:00 am" at bounding box center [249, 295] width 269 height 49
click at [411, 299] on icon at bounding box center [414, 295] width 25 height 25
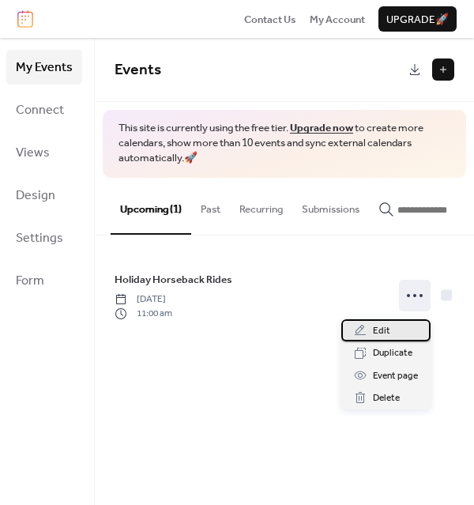
click at [375, 329] on span "Edit" at bounding box center [381, 331] width 17 height 16
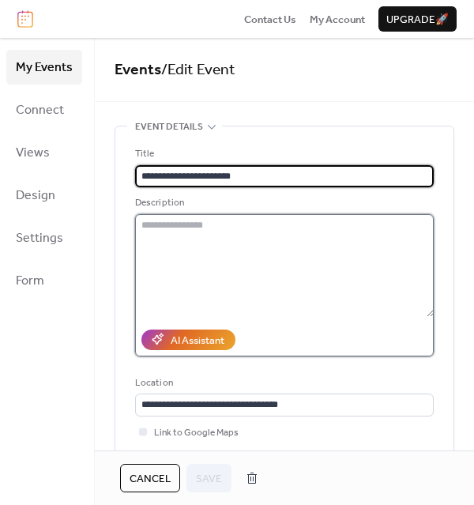
click at [198, 234] on textarea at bounding box center [284, 265] width 299 height 103
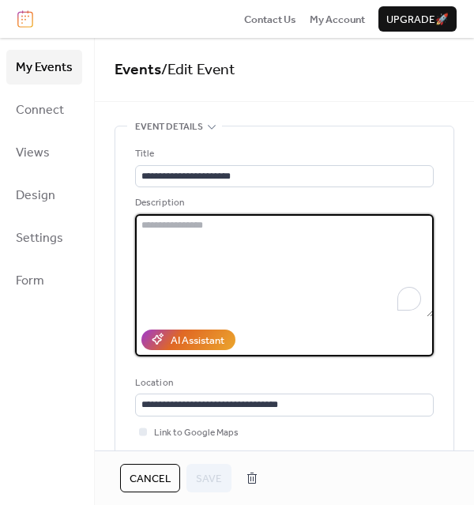
paste textarea "**********"
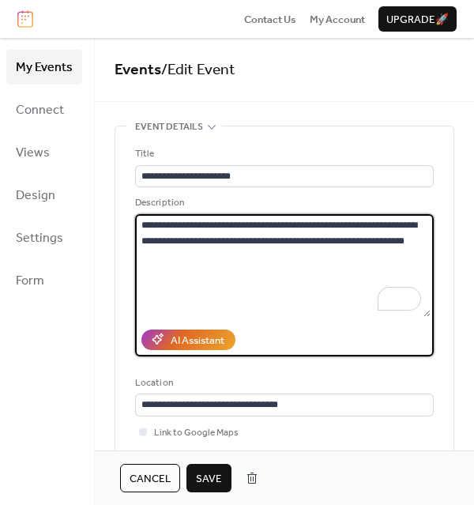
click at [141, 245] on textarea "**********" at bounding box center [283, 265] width 296 height 103
drag, startPoint x: 318, startPoint y: 236, endPoint x: 326, endPoint y: 283, distance: 47.4
click at [326, 283] on textarea "**********" at bounding box center [283, 265] width 296 height 103
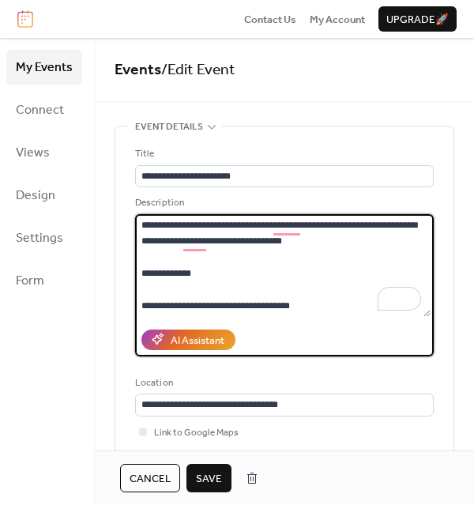
click at [153, 303] on textarea "**********" at bounding box center [283, 265] width 296 height 103
type textarea "**********"
click at [217, 475] on span "Save" at bounding box center [209, 479] width 26 height 16
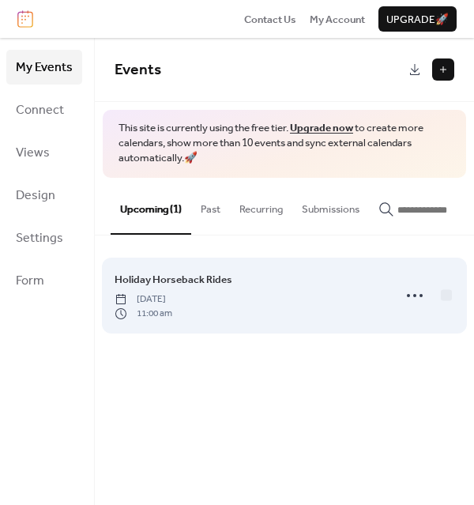
click at [176, 288] on link "Holiday Horseback Rides" at bounding box center [174, 279] width 118 height 17
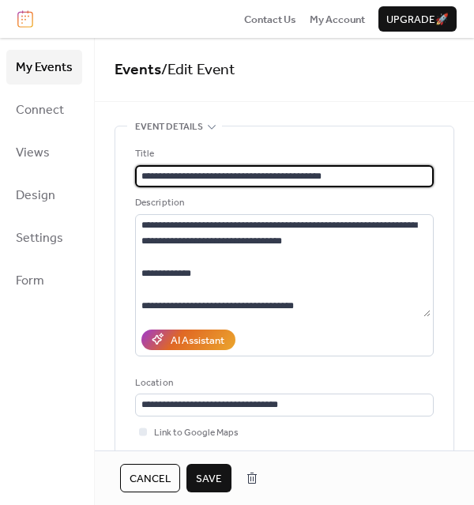
type input "**********"
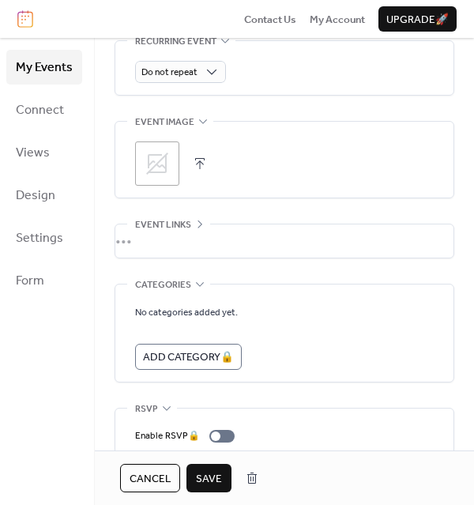
scroll to position [758, 0]
click at [155, 155] on icon at bounding box center [157, 162] width 25 height 25
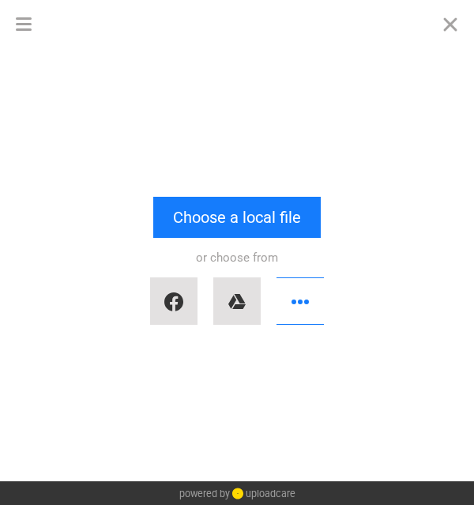
scroll to position [0, 0]
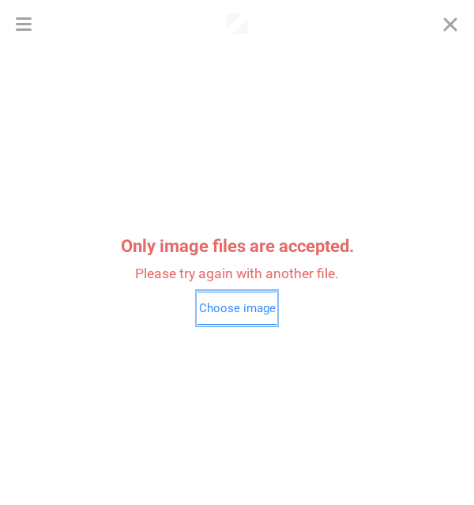
click at [237, 304] on button "Choose image" at bounding box center [237, 308] width 79 height 33
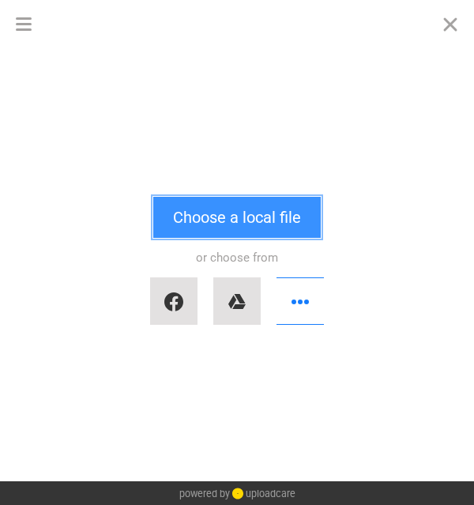
click at [254, 228] on button "Choose a local file" at bounding box center [237, 217] width 168 height 41
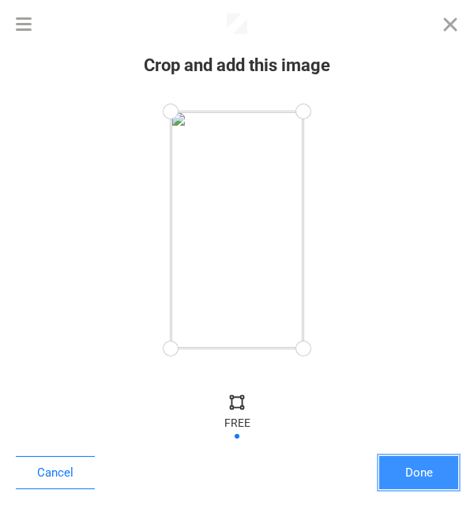
click at [415, 470] on button "Done" at bounding box center [418, 472] width 79 height 33
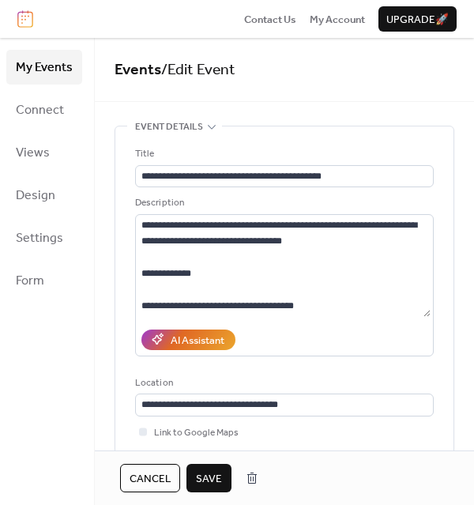
click at [215, 475] on span "Save" at bounding box center [209, 479] width 26 height 16
